Goal: Task Accomplishment & Management: Complete application form

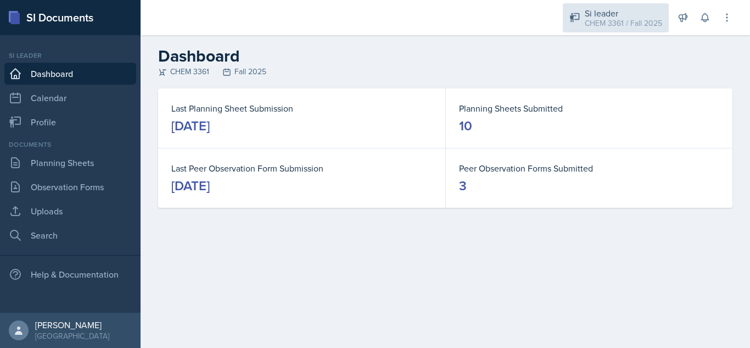
click at [605, 16] on div "Si leader" at bounding box center [623, 13] width 77 height 13
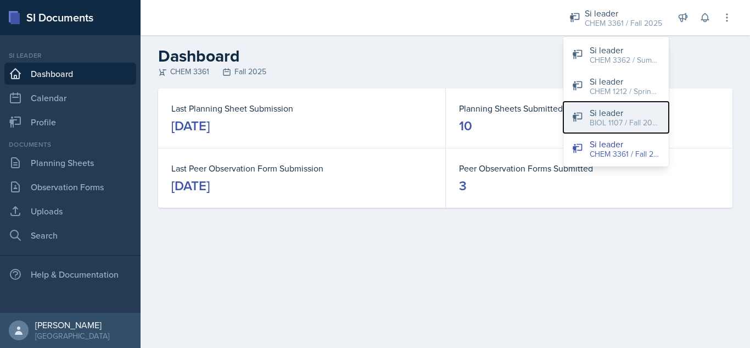
click at [634, 112] on div "Si leader" at bounding box center [625, 112] width 70 height 13
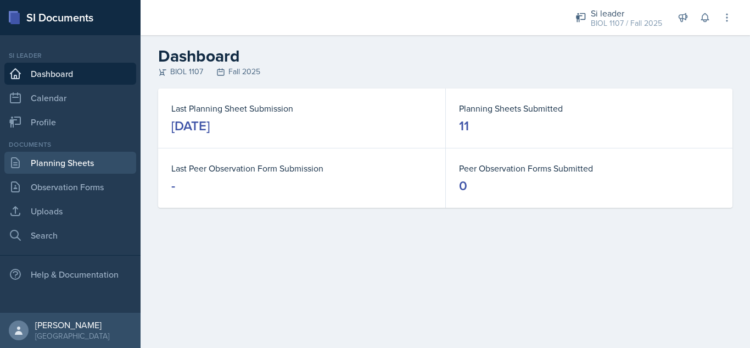
click at [85, 164] on link "Planning Sheets" at bounding box center [70, 163] width 132 height 22
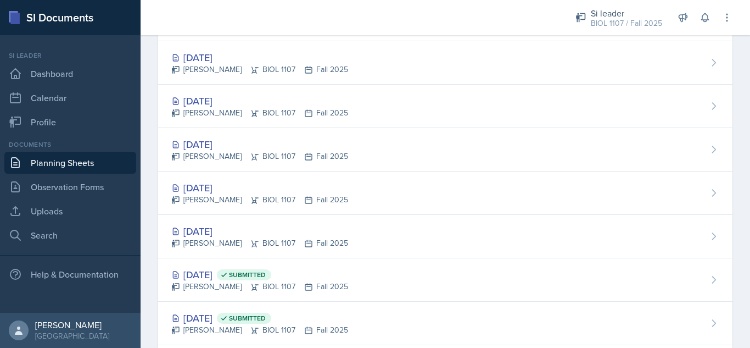
scroll to position [545, 0]
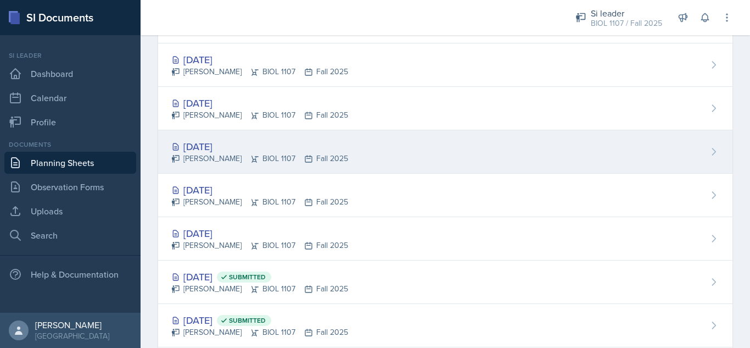
click at [359, 160] on div "[DATE] [PERSON_NAME] BIOL 1107 Fall 2025" at bounding box center [445, 151] width 574 height 43
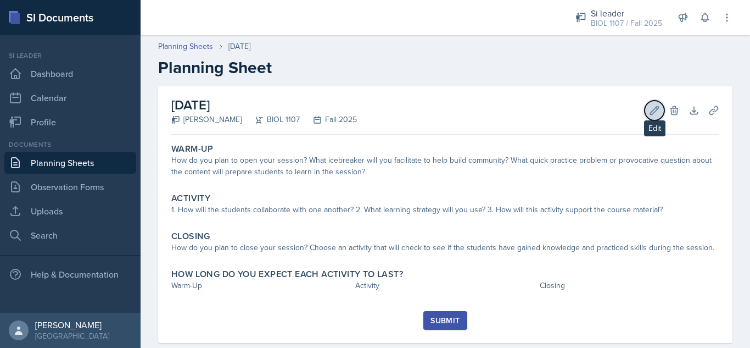
click at [649, 113] on icon at bounding box center [654, 110] width 11 height 11
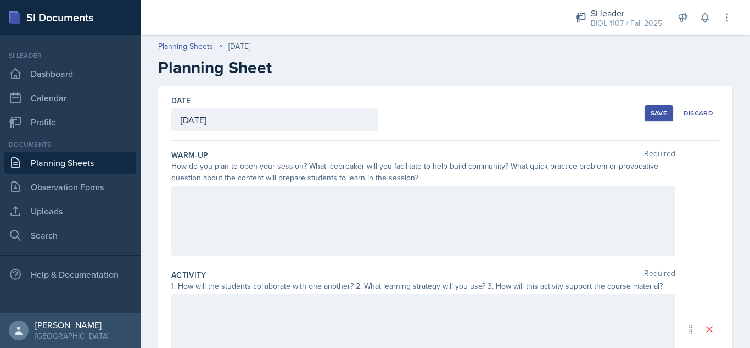
click at [327, 319] on div at bounding box center [423, 329] width 504 height 70
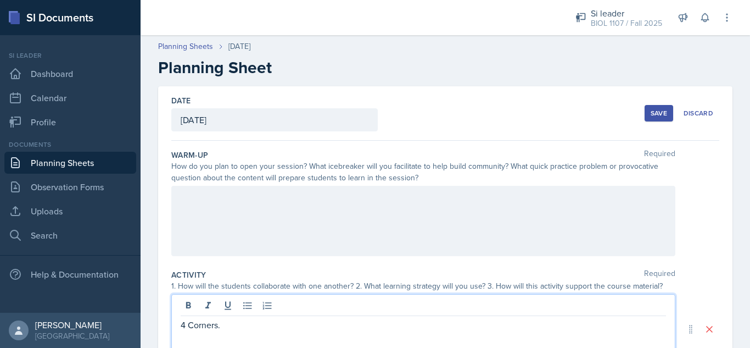
click at [647, 118] on button "Save" at bounding box center [659, 113] width 29 height 16
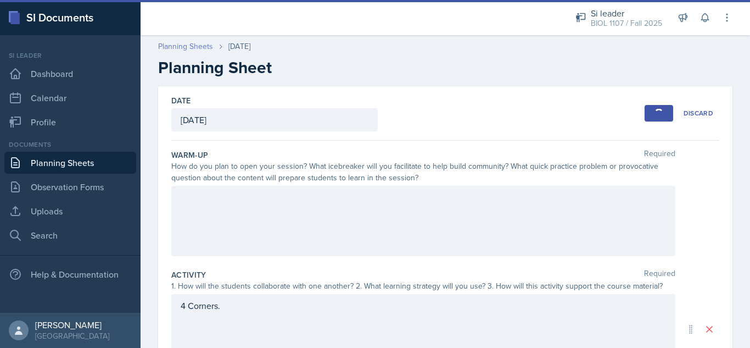
click at [193, 48] on link "Planning Sheets" at bounding box center [185, 47] width 55 height 12
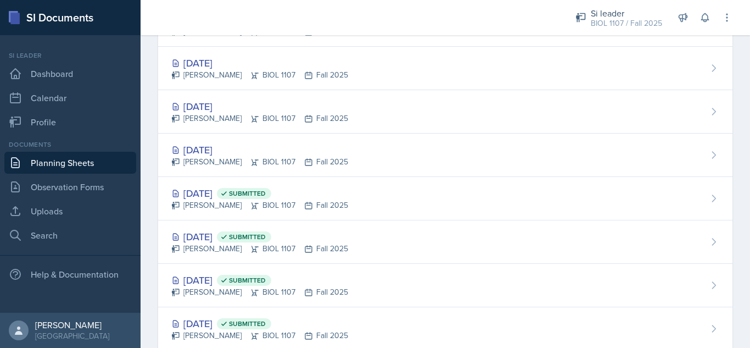
scroll to position [636, 0]
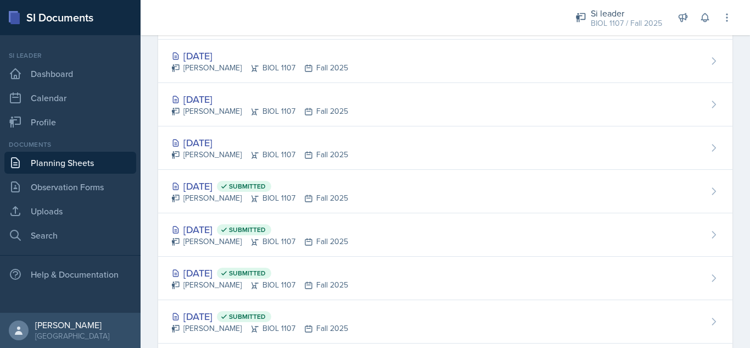
click at [608, 34] on div "Si leader BIOL 1107 / Fall 2025 Si leader CHEM 3362 / Summer 2025 Si leader CHE…" at bounding box center [646, 17] width 172 height 35
click at [601, 19] on div "BIOL 1107 / Fall 2025" at bounding box center [626, 24] width 71 height 12
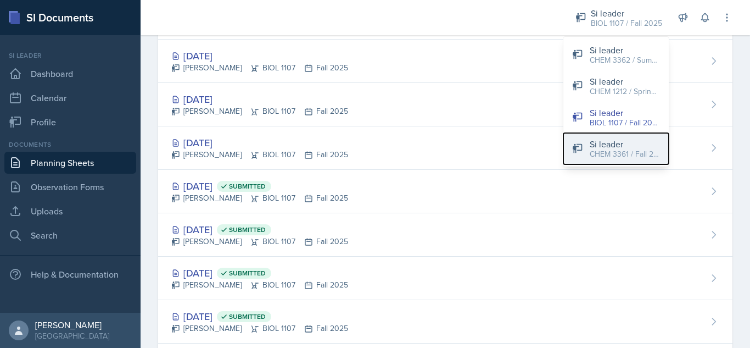
click at [604, 153] on div "CHEM 3361 / Fall 2025" at bounding box center [625, 154] width 70 height 12
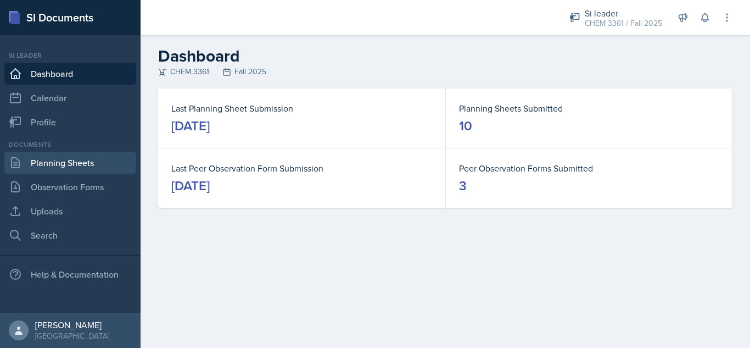
click at [77, 155] on link "Planning Sheets" at bounding box center [70, 163] width 132 height 22
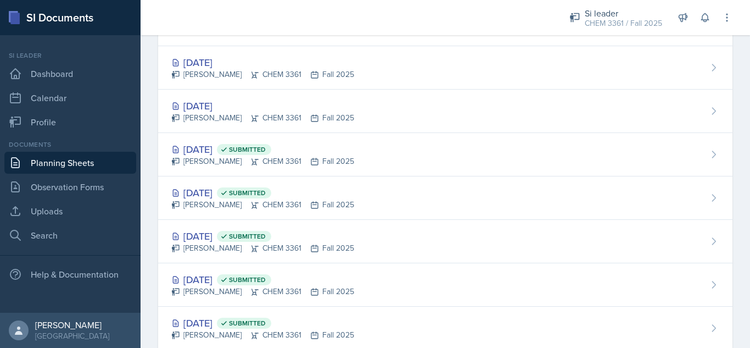
scroll to position [235, 0]
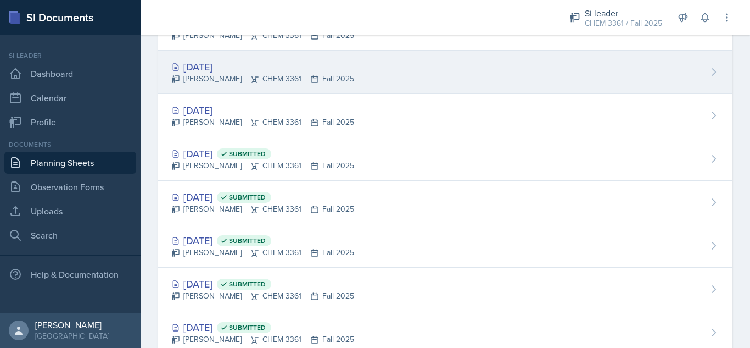
click at [380, 63] on div "[DATE] [PERSON_NAME] CHEM 3361 Fall 2025" at bounding box center [445, 72] width 574 height 43
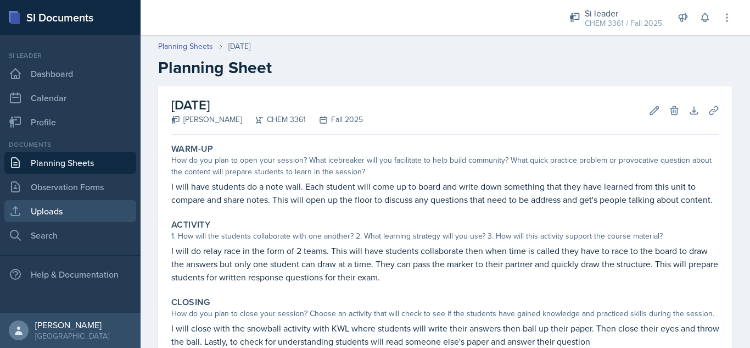
click at [82, 219] on link "Uploads" at bounding box center [70, 211] width 132 height 22
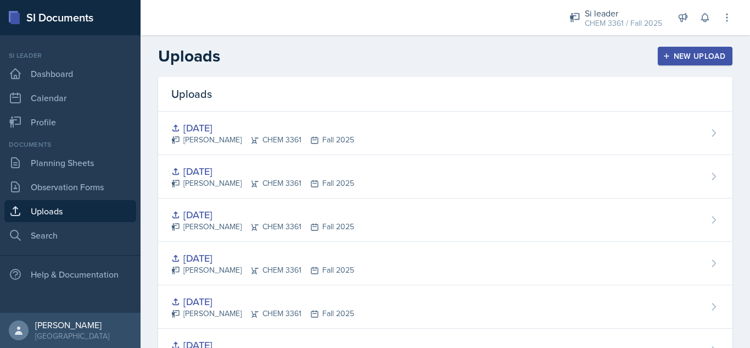
click at [714, 54] on div "New Upload" at bounding box center [695, 56] width 61 height 9
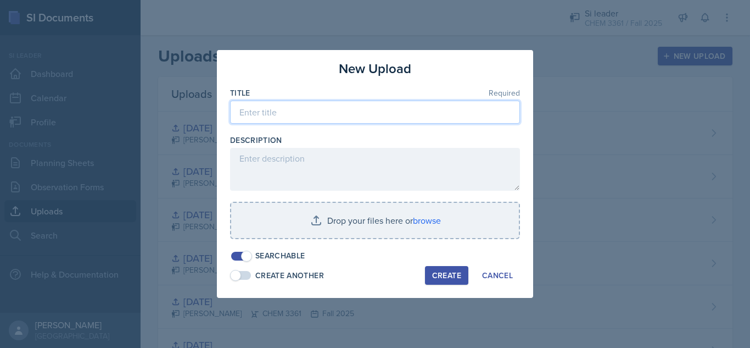
click at [418, 114] on input at bounding box center [375, 112] width 290 height 23
type input "O"
type input "S"
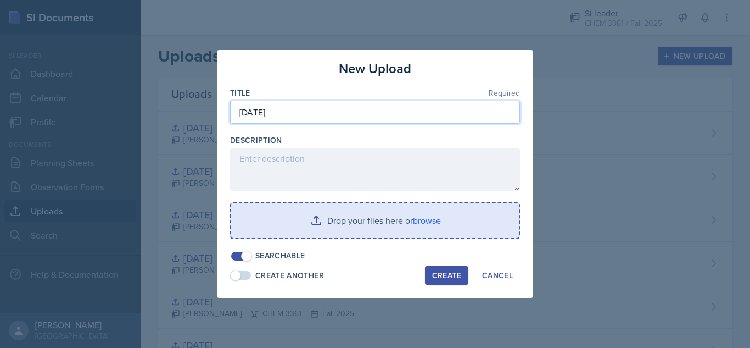
type input "[DATE]"
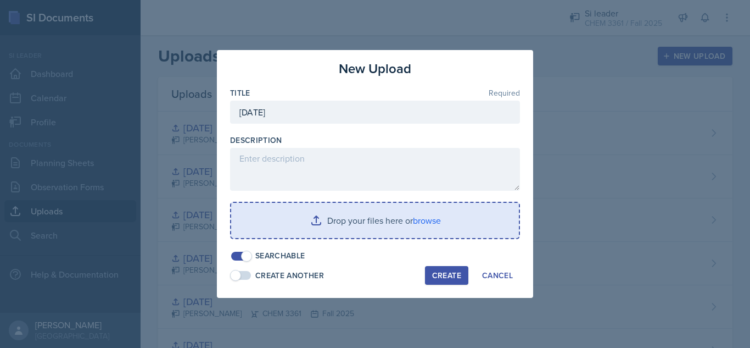
click at [370, 225] on input "file" at bounding box center [375, 220] width 288 height 35
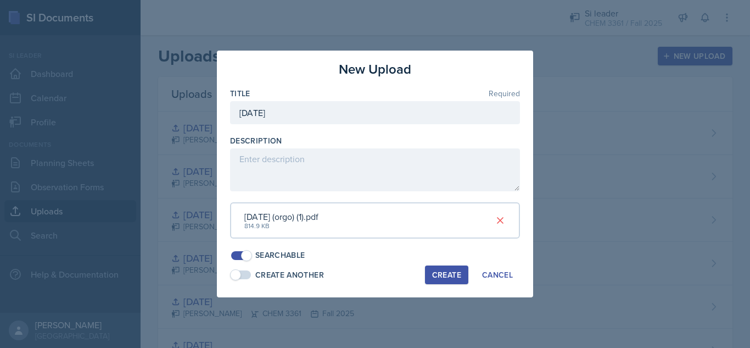
click at [444, 275] on div "Create" at bounding box center [446, 274] width 29 height 9
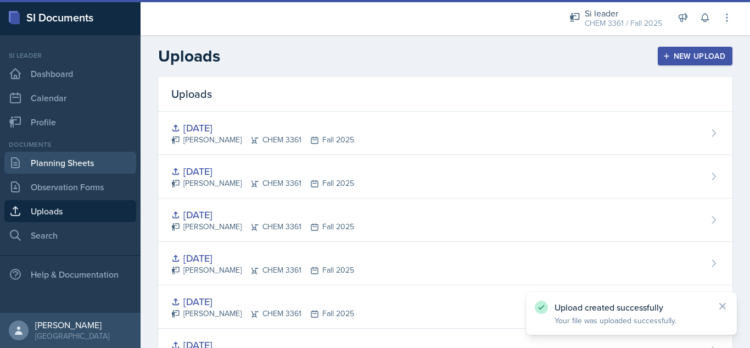
click at [73, 161] on link "Planning Sheets" at bounding box center [70, 163] width 132 height 22
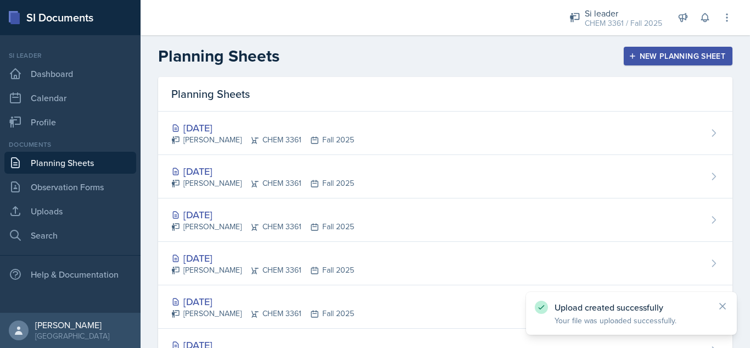
click at [73, 161] on link "Planning Sheets" at bounding box center [70, 163] width 132 height 22
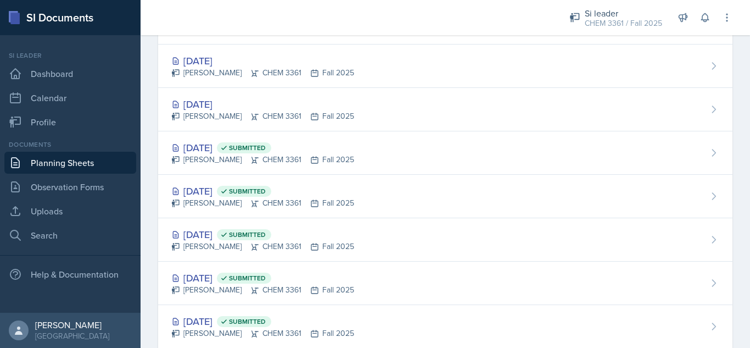
scroll to position [233, 0]
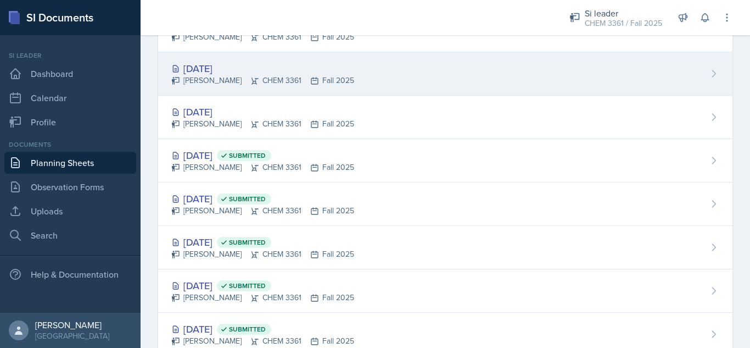
click at [472, 77] on div "[DATE] [PERSON_NAME] CHEM 3361 Fall 2025" at bounding box center [445, 73] width 574 height 43
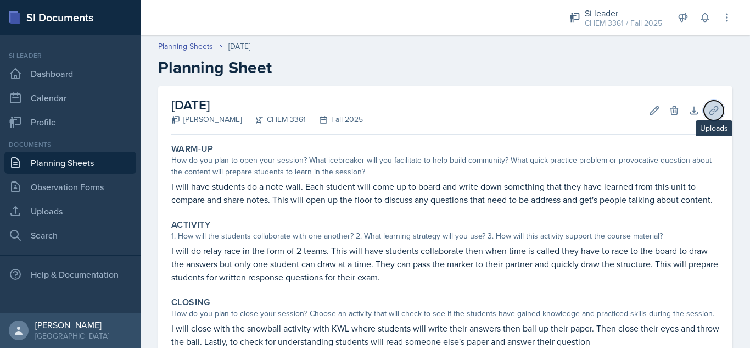
click at [708, 114] on icon at bounding box center [713, 110] width 11 height 11
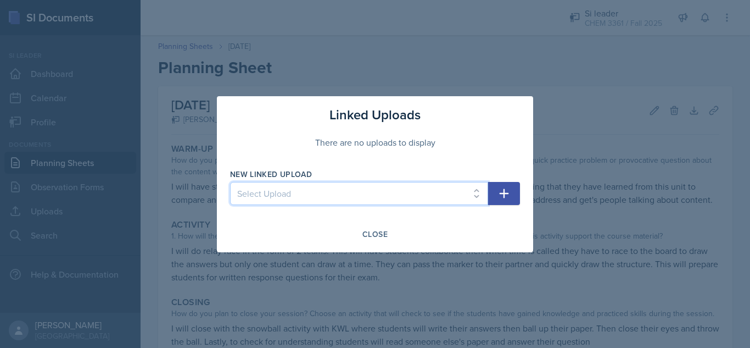
click at [407, 191] on select "Select Upload [DATE] [DATE] [DATE] [DATE] [DATE] [DATE] [DATE] [DATE] [DATE] [D…" at bounding box center [359, 193] width 258 height 23
select select "50f2a054-5c90-405a-9632-1c8d6b19fc15"
click at [230, 182] on select "Select Upload [DATE] [DATE] [DATE] [DATE] [DATE] [DATE] [DATE] [DATE] [DATE] [D…" at bounding box center [359, 193] width 258 height 23
click at [505, 196] on icon "button" at bounding box center [504, 193] width 13 height 13
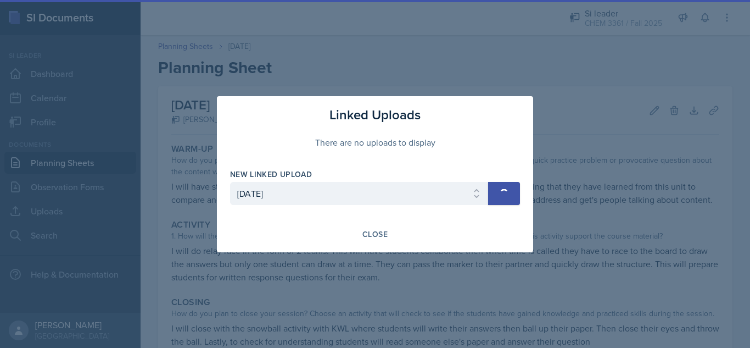
select select
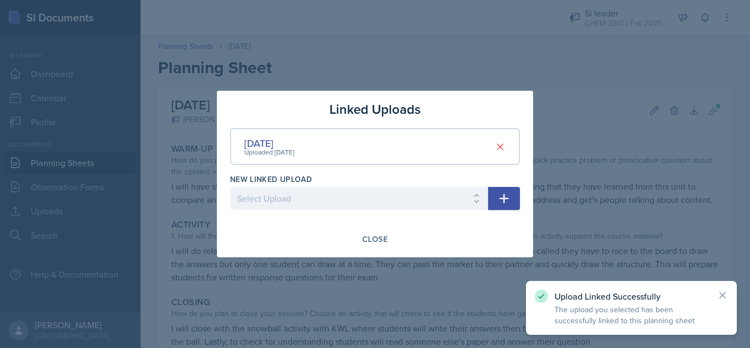
click at [398, 240] on div "Close" at bounding box center [375, 239] width 290 height 19
click at [372, 239] on div "Close" at bounding box center [374, 239] width 25 height 9
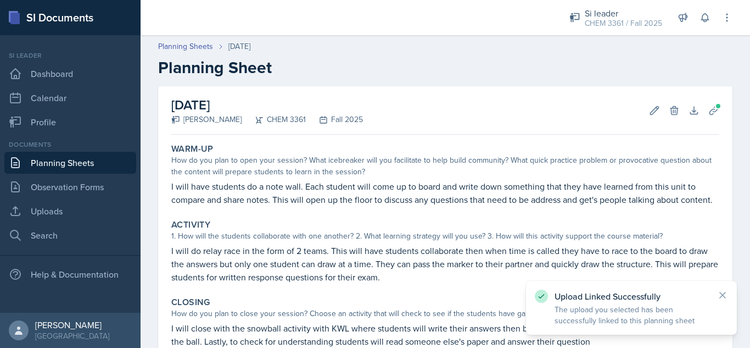
scroll to position [140, 0]
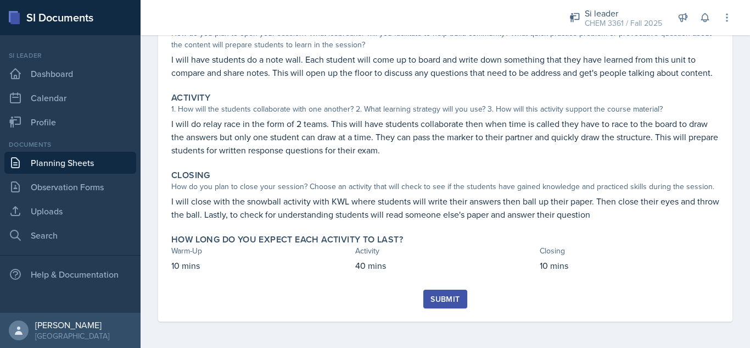
click at [432, 294] on div "Submit" at bounding box center [445, 298] width 29 height 9
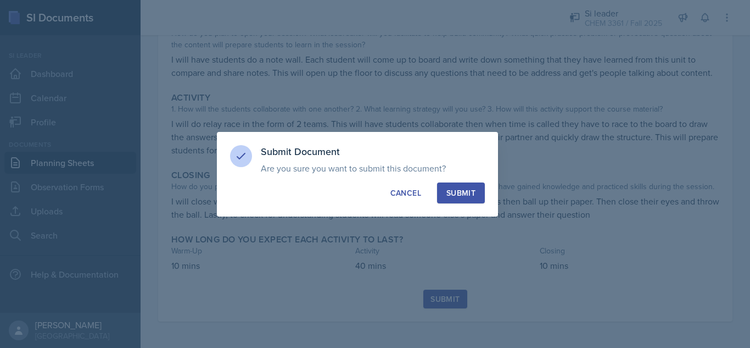
click at [459, 192] on div "Submit" at bounding box center [460, 192] width 29 height 11
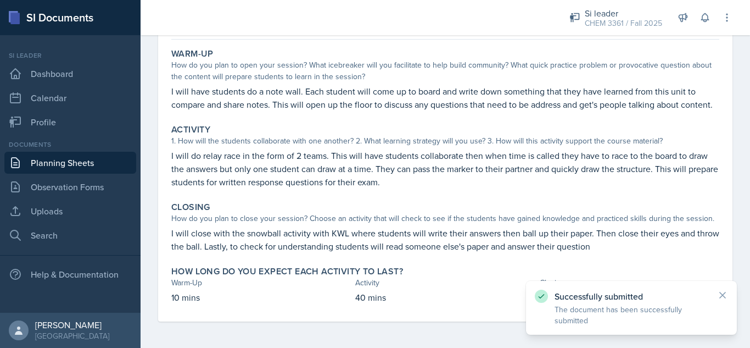
click at [87, 145] on div "Documents" at bounding box center [70, 144] width 132 height 10
click at [96, 161] on link "Planning Sheets" at bounding box center [70, 163] width 132 height 22
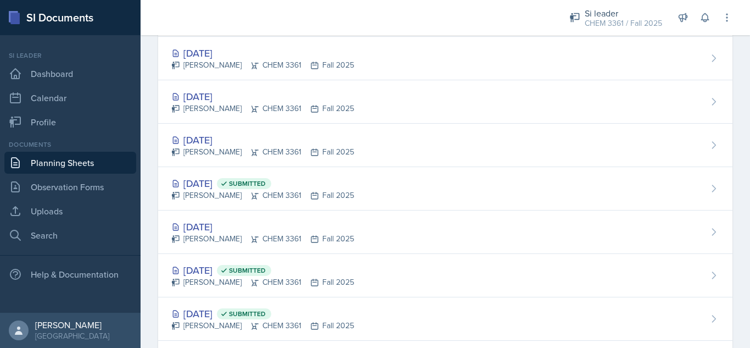
scroll to position [118, 0]
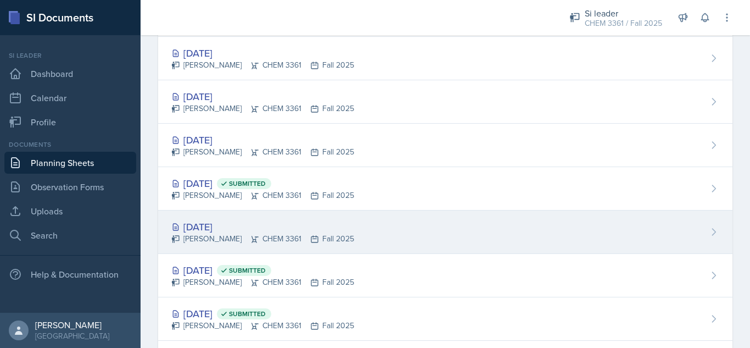
click at [445, 226] on div "[DATE] [PERSON_NAME] CHEM 3361 Fall 2025" at bounding box center [445, 231] width 574 height 43
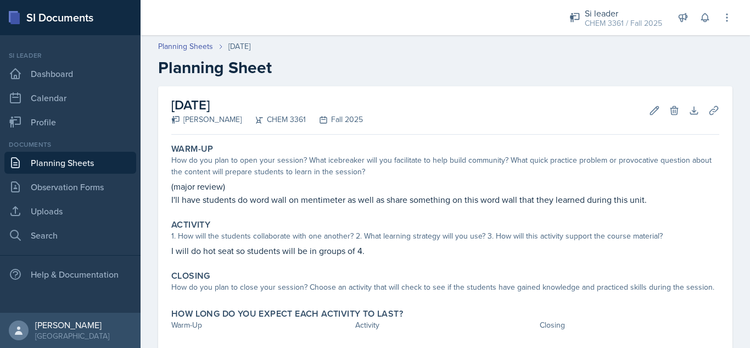
scroll to position [61, 0]
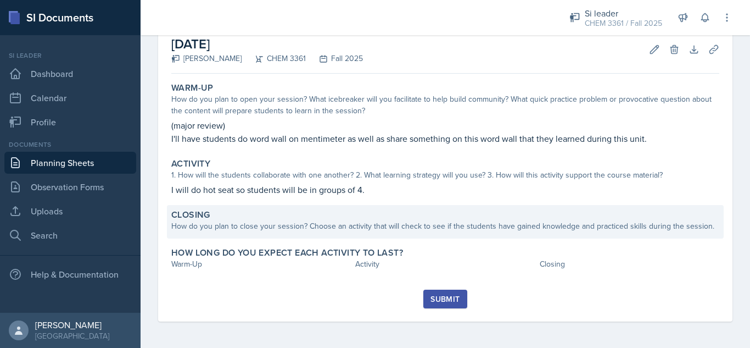
click at [282, 227] on div "How do you plan to close your session? Choose an activity that will check to se…" at bounding box center [445, 226] width 548 height 12
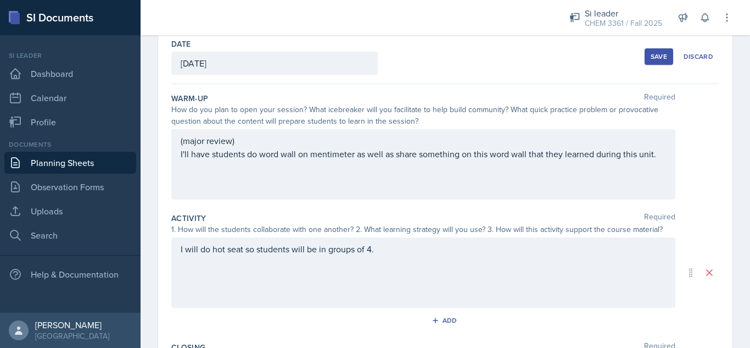
scroll to position [262, 0]
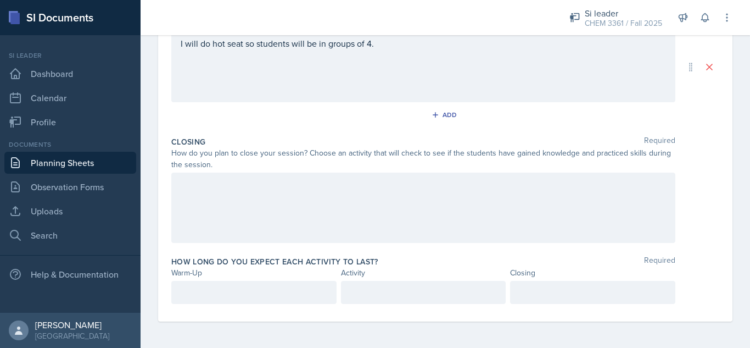
click at [513, 201] on div at bounding box center [423, 207] width 504 height 70
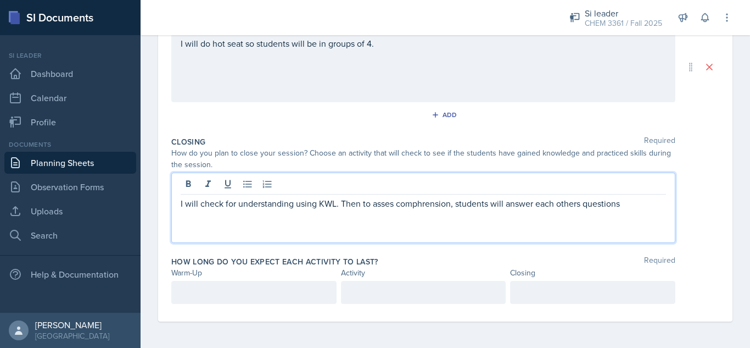
click at [545, 296] on p at bounding box center [593, 292] width 147 height 13
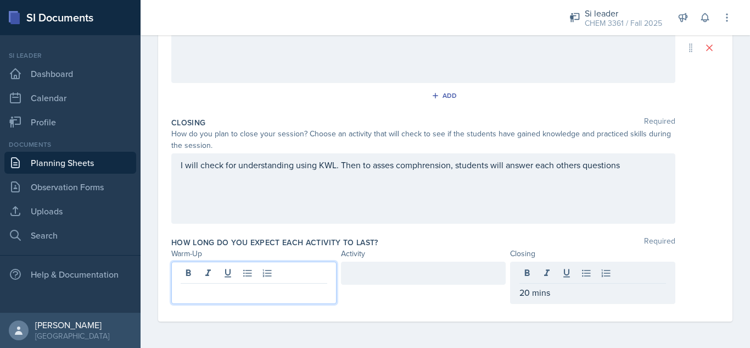
click at [246, 273] on div at bounding box center [253, 282] width 165 height 42
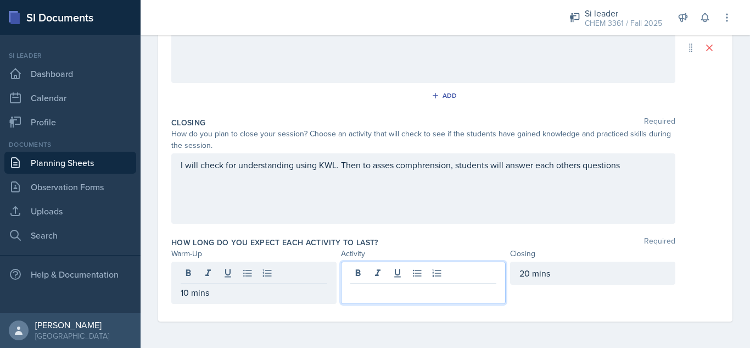
click at [362, 276] on div at bounding box center [423, 282] width 165 height 42
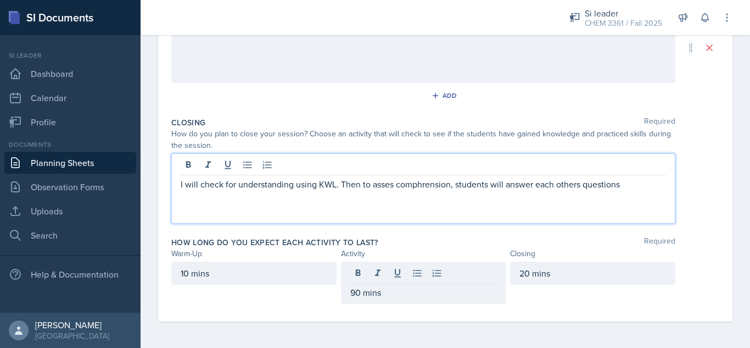
drag, startPoint x: 416, startPoint y: 158, endPoint x: 409, endPoint y: 163, distance: 8.7
click at [409, 163] on div "I will check for understanding using KWL. Then to asses comphrension, students …" at bounding box center [423, 188] width 504 height 70
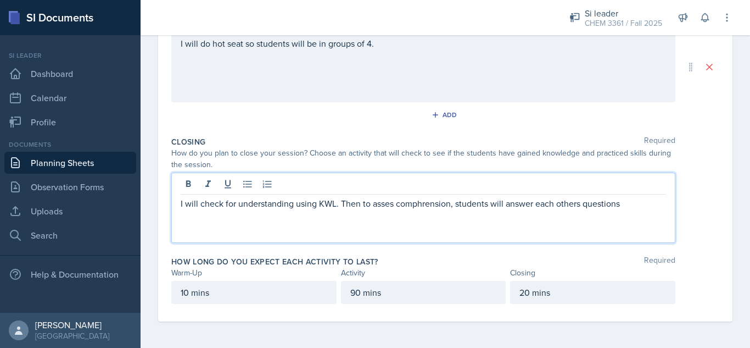
click at [442, 201] on p "I will check for understanding using KWL. Then to asses comphrension, students …" at bounding box center [423, 203] width 485 height 13
click at [532, 62] on div "I will do hot seat so students will be in groups of 4." at bounding box center [423, 67] width 504 height 70
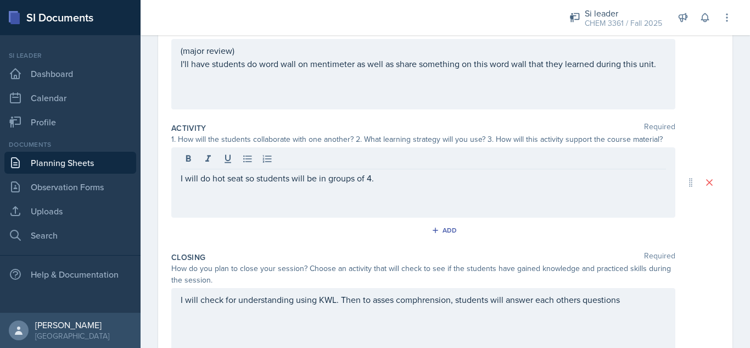
scroll to position [144, 0]
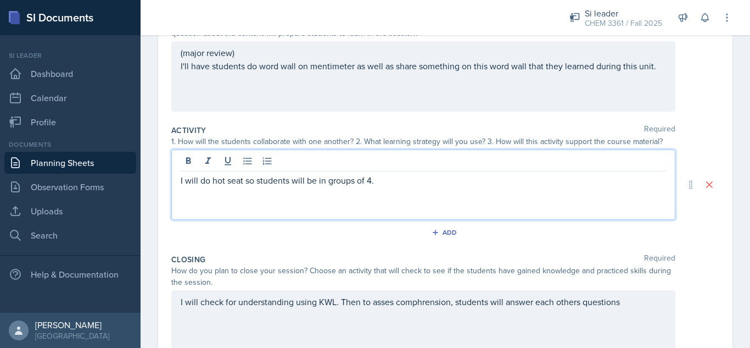
click at [253, 185] on p "I will do hot seat so students will be in groups of 4." at bounding box center [423, 180] width 485 height 13
click at [402, 181] on p "I will do hot seat so students will be in groups of 4." at bounding box center [423, 180] width 485 height 13
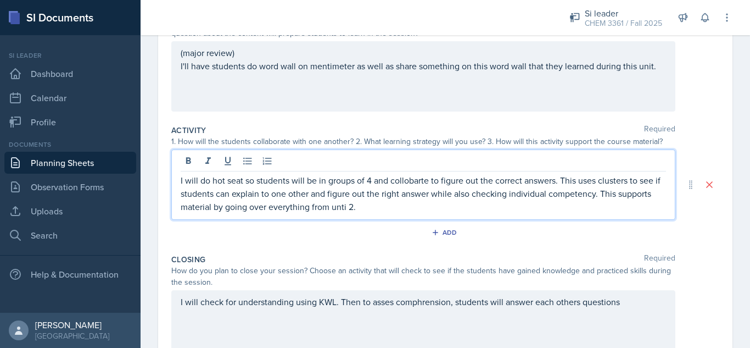
drag, startPoint x: 389, startPoint y: 167, endPoint x: 392, endPoint y: 174, distance: 7.4
click at [392, 174] on div "I will do hot seat so students will be in groups of 4 and collobarte to figure …" at bounding box center [423, 184] width 504 height 70
click at [404, 176] on p "I will do hot seat so students will be in groups of 4 and collobarte to figure …" at bounding box center [423, 194] width 485 height 40
click at [369, 209] on p "I will do hot seat so students will be in groups of 4 and collaborate to figure…" at bounding box center [423, 194] width 485 height 40
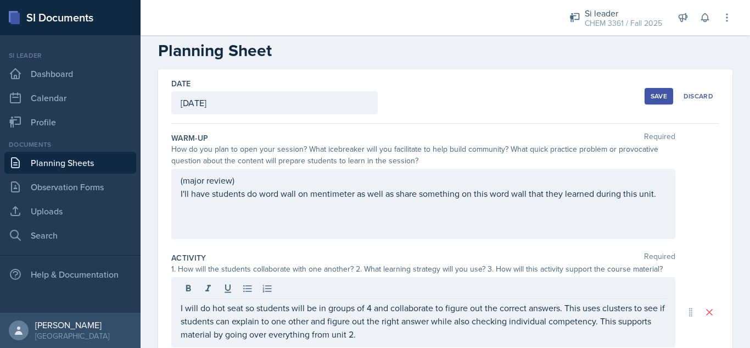
scroll to position [15, 0]
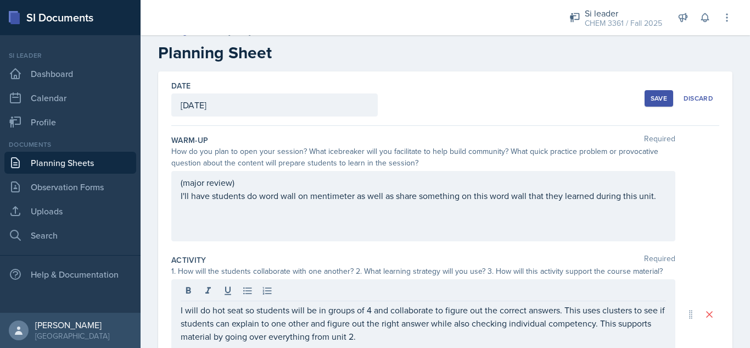
click at [652, 101] on div "Save" at bounding box center [659, 98] width 16 height 9
